Goal: Information Seeking & Learning: Learn about a topic

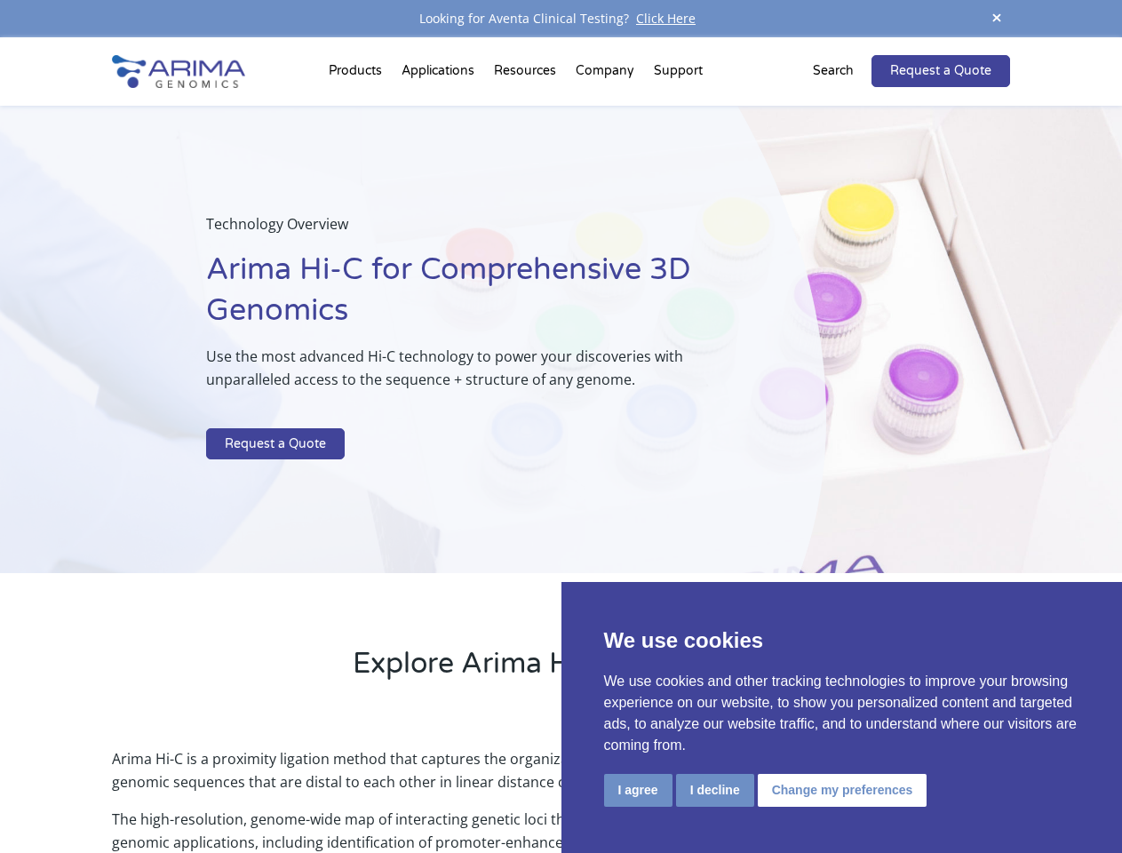
click at [561, 426] on p at bounding box center [471, 416] width 530 height 23
click at [638, 790] on button "I agree" at bounding box center [638, 790] width 68 height 33
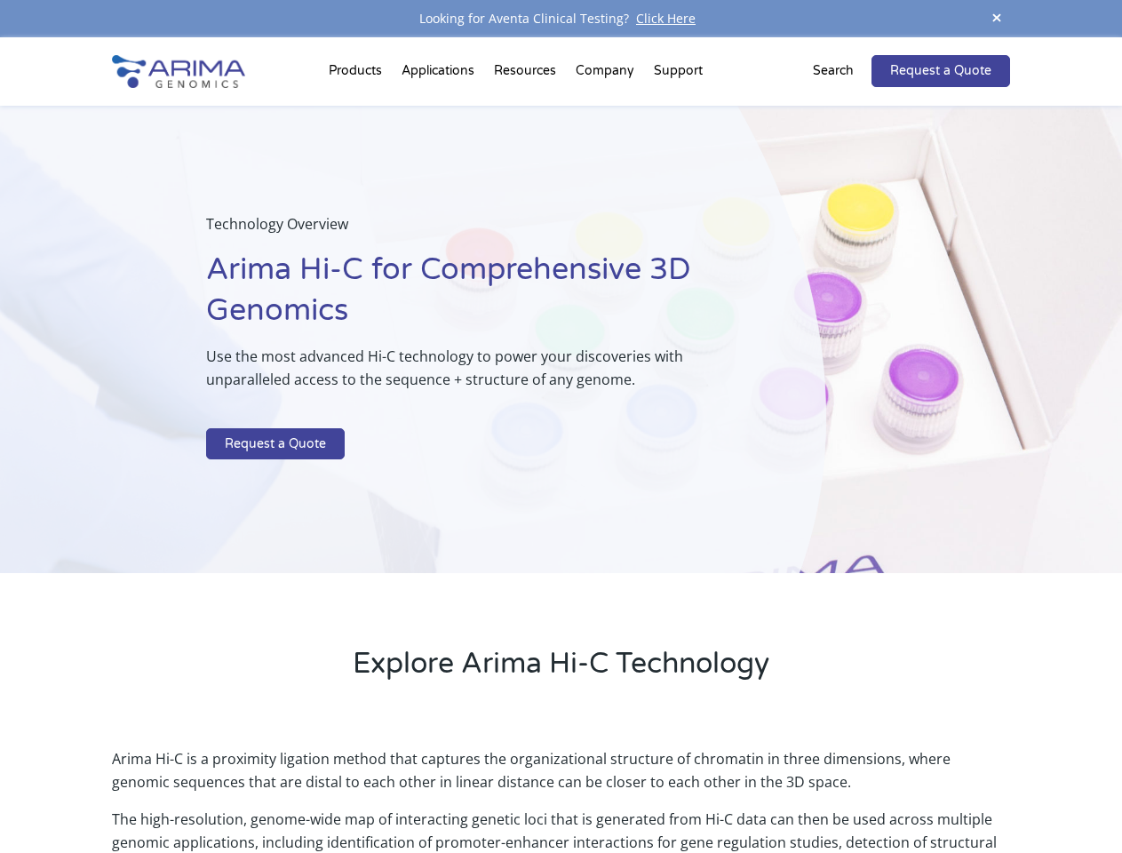
click at [714, 790] on p "Arima Hi-C is a proximity ligation method that captures the organizational stru…" at bounding box center [560, 777] width 897 height 60
click at [840, 790] on p "Arima Hi-C is a proximity ligation method that captures the organizational stru…" at bounding box center [560, 777] width 897 height 60
click at [997, 19] on span at bounding box center [997, 19] width 27 height 24
click at [561, 445] on div "Technology Overview Arima Hi-C for Comprehensive 3D Genomics Use the most advan…" at bounding box center [413, 340] width 826 height 468
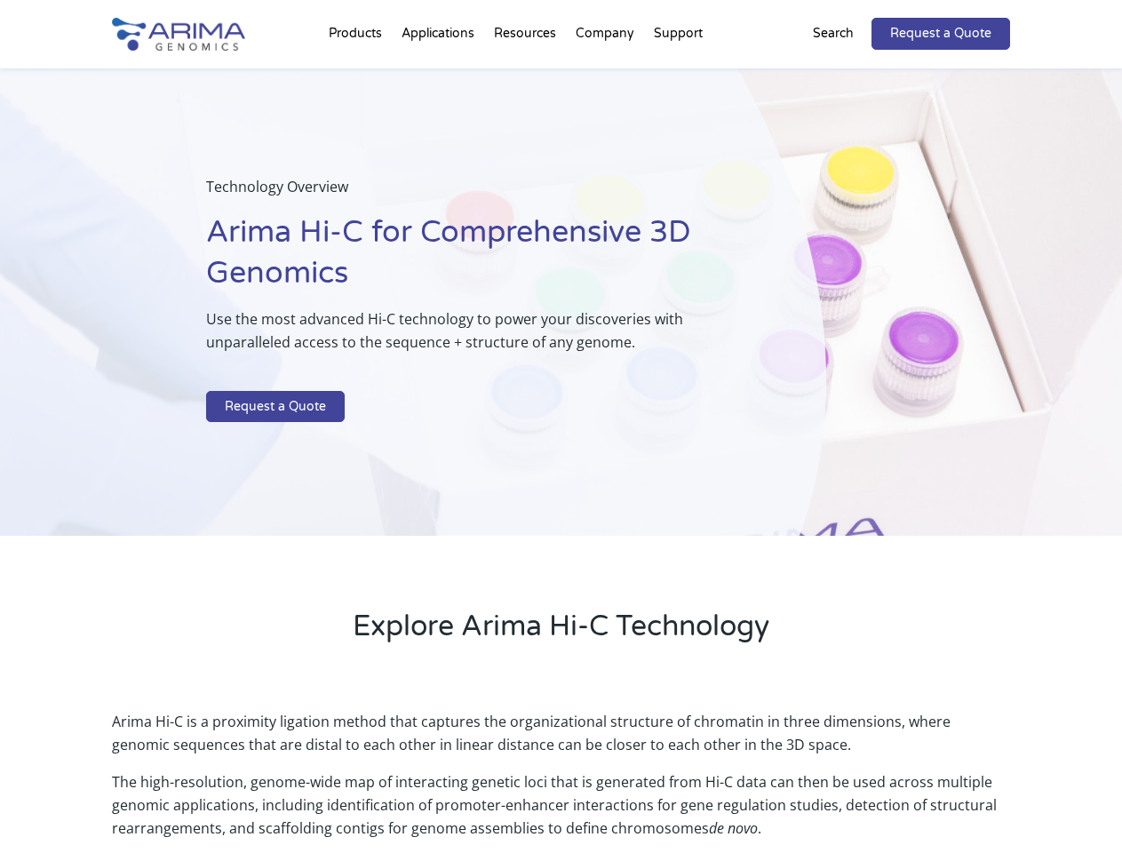
click at [358, 75] on div "Technology Overview Arima Hi-C for Comprehensive 3D Genomics Use the most advan…" at bounding box center [413, 302] width 826 height 468
